Goal: Complete application form

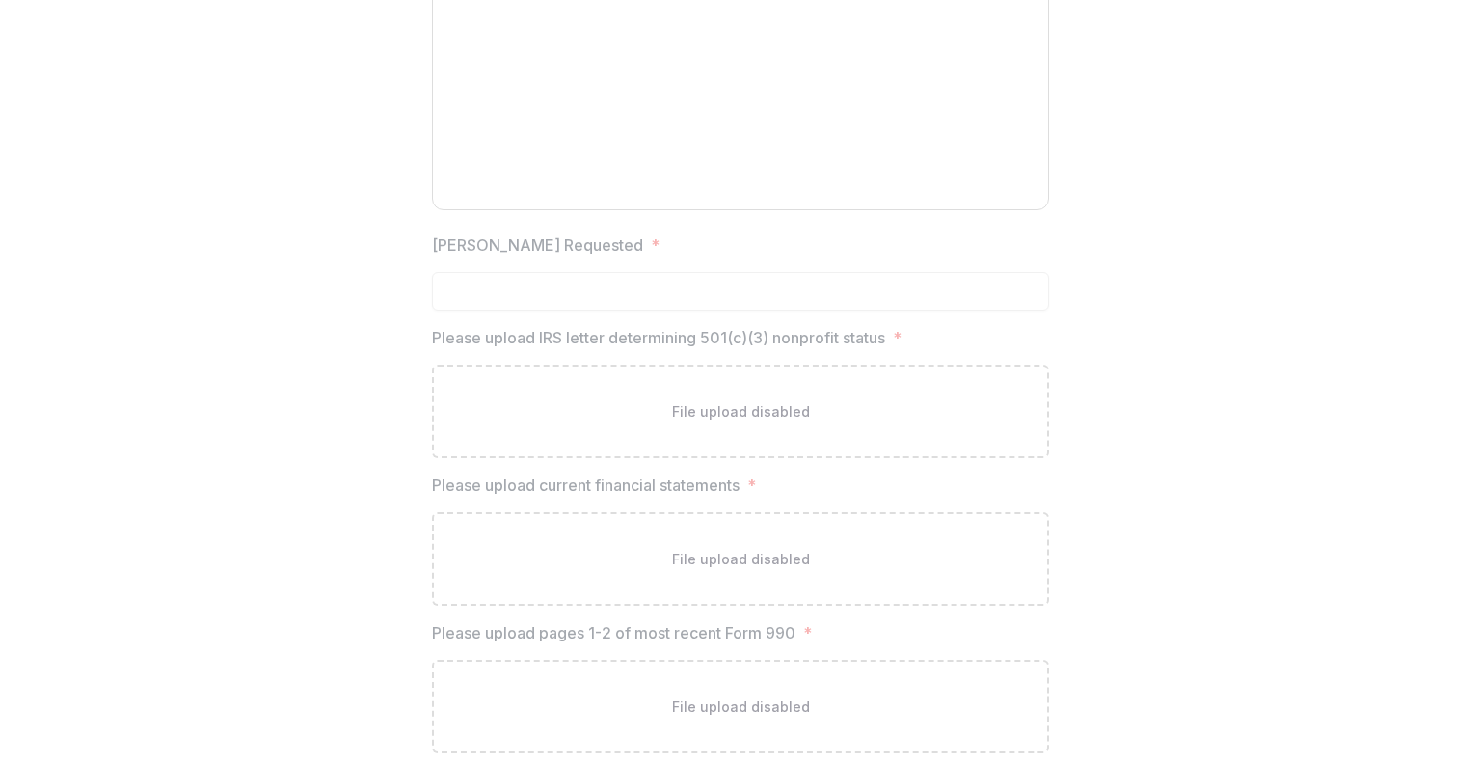
scroll to position [2296, 0]
